Goal: Task Accomplishment & Management: Manage account settings

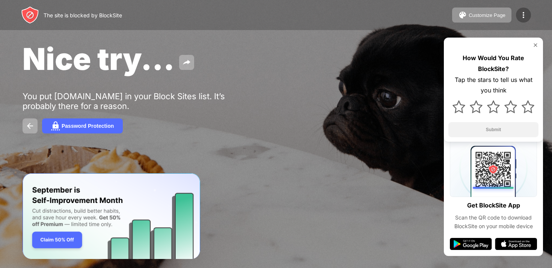
click at [523, 14] on img at bounding box center [523, 15] width 9 height 9
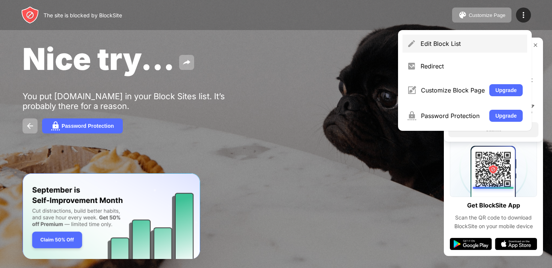
click at [467, 41] on div "Edit Block List" at bounding box center [471, 44] width 102 height 8
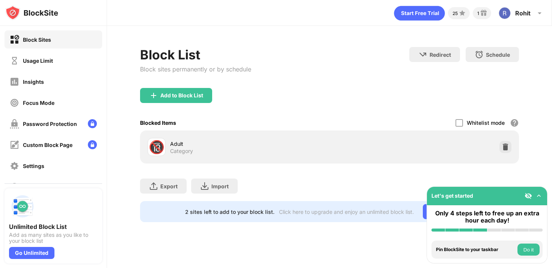
click at [53, 43] on div "Block Sites" at bounding box center [54, 39] width 98 height 18
click at [51, 54] on div "Usage Limit" at bounding box center [54, 60] width 98 height 18
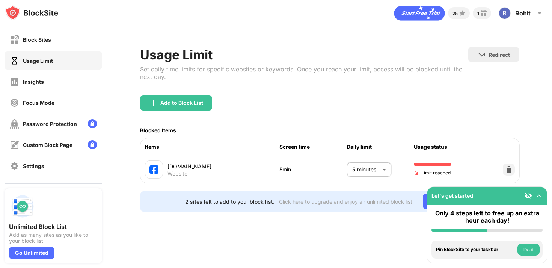
click at [386, 166] on body "Block Sites Usage Limit Insights Focus Mode Password Protection Custom Block Pa…" at bounding box center [276, 134] width 552 height 268
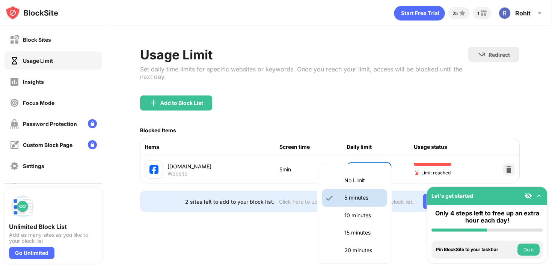
click at [368, 215] on p "10 minutes" at bounding box center [363, 215] width 38 height 8
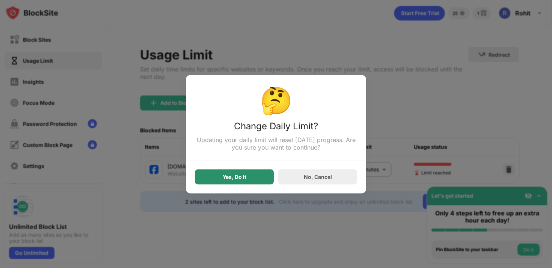
click at [258, 179] on div "Yes, Do It" at bounding box center [234, 176] width 79 height 15
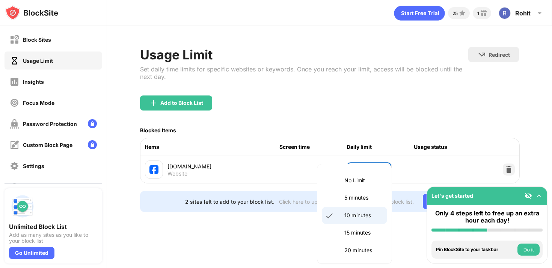
click at [377, 170] on body "Block Sites Usage Limit Insights Focus Mode Password Protection Custom Block Pa…" at bounding box center [276, 134] width 552 height 268
click at [364, 197] on p "5 minutes" at bounding box center [363, 197] width 38 height 8
type input "*"
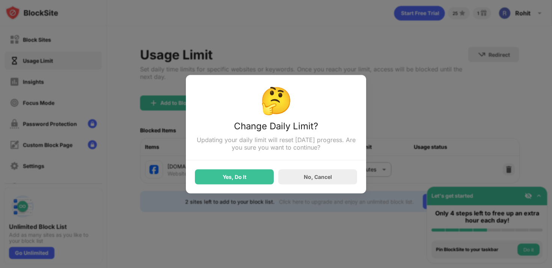
click at [249, 185] on div "🤔 Change Daily Limit? Updating your daily limit will reset [DATE] progress. Are…" at bounding box center [276, 134] width 180 height 118
click at [248, 177] on div "Yes, Do It" at bounding box center [234, 176] width 79 height 15
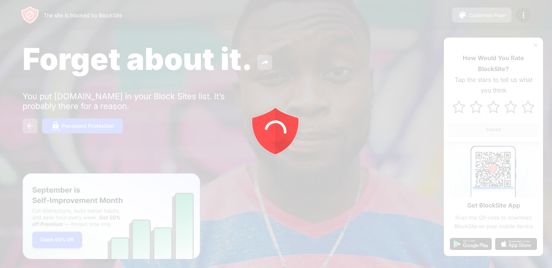
click at [521, 19] on div at bounding box center [276, 134] width 552 height 268
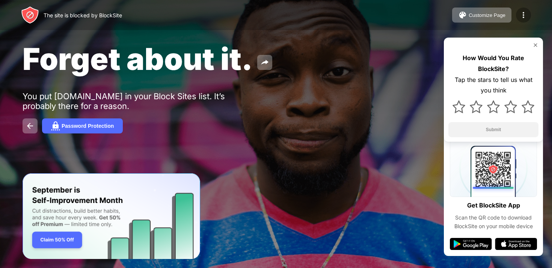
click at [523, 17] on img at bounding box center [523, 15] width 9 height 9
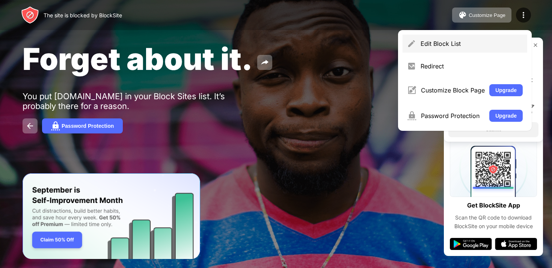
click at [449, 45] on div "Edit Block List" at bounding box center [471, 44] width 102 height 8
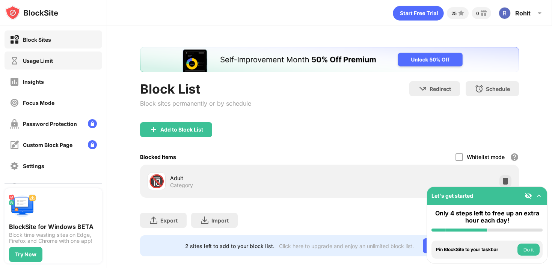
click at [68, 57] on div "Usage Limit" at bounding box center [54, 60] width 98 height 18
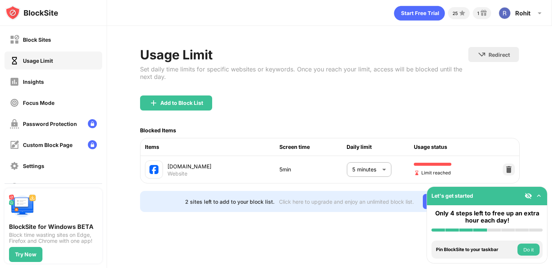
click at [368, 168] on body "Block Sites Usage Limit Insights Focus Mode Password Protection Custom Block Pa…" at bounding box center [276, 134] width 552 height 268
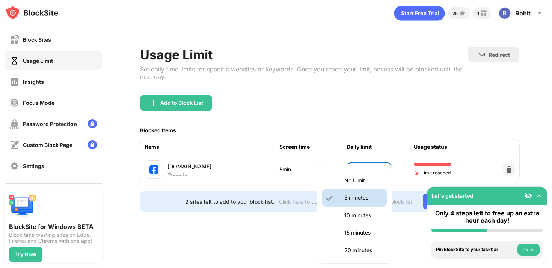
click at [361, 212] on p "10 minutes" at bounding box center [363, 215] width 38 height 8
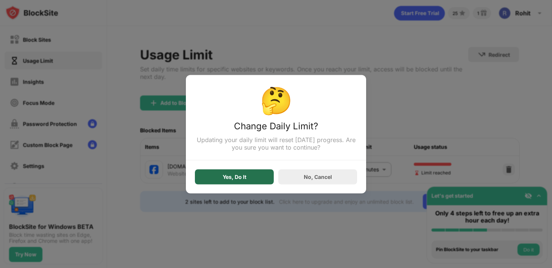
click at [244, 170] on div "Yes, Do It" at bounding box center [234, 176] width 79 height 15
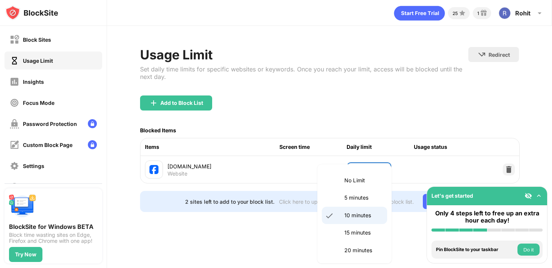
click at [371, 165] on body "Block Sites Usage Limit Insights Focus Mode Password Protection Custom Block Pa…" at bounding box center [276, 134] width 552 height 268
click at [363, 180] on p "No Limit" at bounding box center [363, 180] width 38 height 8
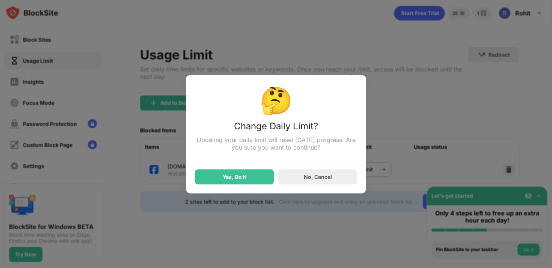
click at [363, 169] on div "🤔 Change Daily Limit? Updating your daily limit will reset [DATE] progress. Are…" at bounding box center [276, 134] width 180 height 118
click at [257, 171] on div "Yes, Do It" at bounding box center [234, 176] width 79 height 15
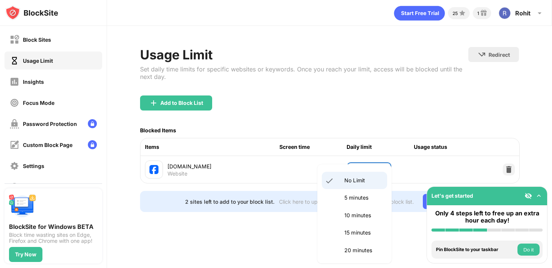
click at [363, 169] on body "Block Sites Usage Limit Insights Focus Mode Password Protection Custom Block Pa…" at bounding box center [276, 134] width 552 height 268
click at [360, 195] on p "5 minutes" at bounding box center [363, 197] width 38 height 8
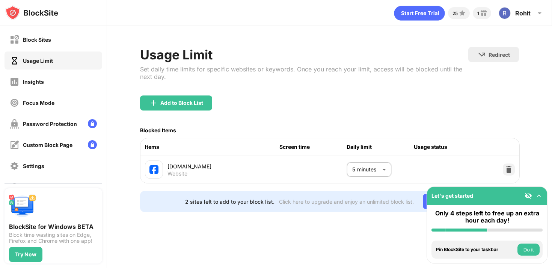
click at [323, 175] on div "facebook.com Website 5 minutes * ​" at bounding box center [329, 169] width 379 height 27
click at [368, 168] on body "Block Sites Usage Limit Insights Focus Mode Password Protection Custom Block Pa…" at bounding box center [276, 134] width 552 height 268
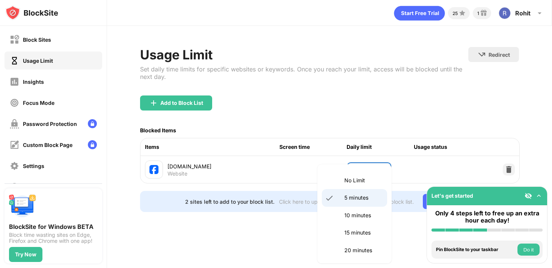
click at [359, 179] on p "No Limit" at bounding box center [363, 180] width 38 height 8
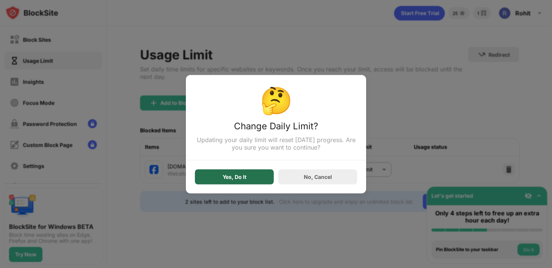
click at [250, 178] on div "Yes, Do It" at bounding box center [234, 176] width 79 height 15
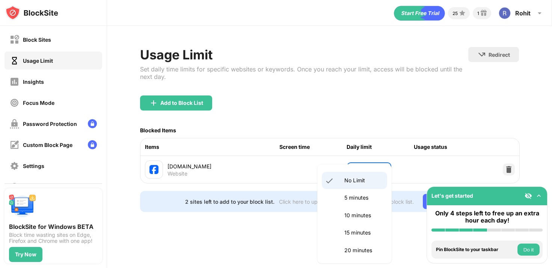
click at [356, 168] on body "Block Sites Usage Limit Insights Focus Mode Password Protection Custom Block Pa…" at bounding box center [276, 134] width 552 height 268
click at [354, 199] on p "5 minutes" at bounding box center [363, 197] width 38 height 8
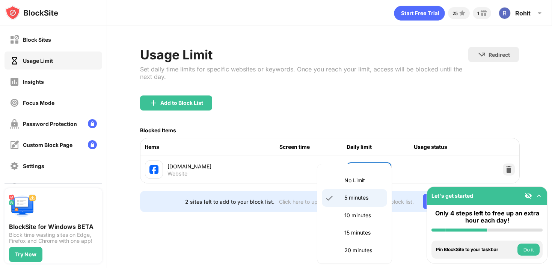
click at [371, 166] on body "Block Sites Usage Limit Insights Focus Mode Password Protection Custom Block Pa…" at bounding box center [276, 134] width 552 height 268
click at [360, 216] on p "10 minutes" at bounding box center [363, 215] width 38 height 8
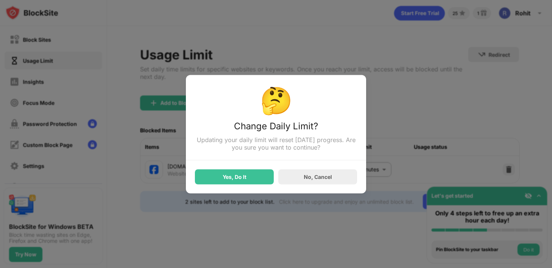
click at [321, 185] on div "🤔 Change Daily Limit? Updating your daily limit will reset [DATE] progress. Are…" at bounding box center [276, 134] width 180 height 118
click at [322, 180] on div "No, Cancel" at bounding box center [318, 176] width 28 height 6
type input "*"
